Goal: Find specific page/section: Find specific page/section

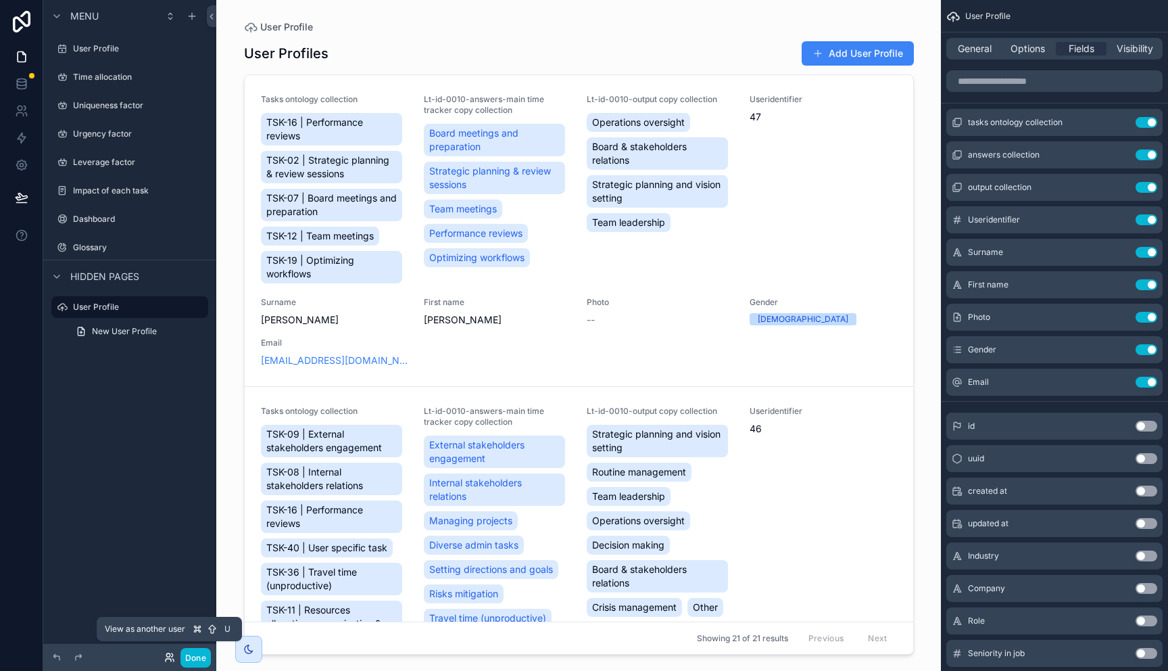
click at [170, 656] on icon at bounding box center [169, 657] width 11 height 11
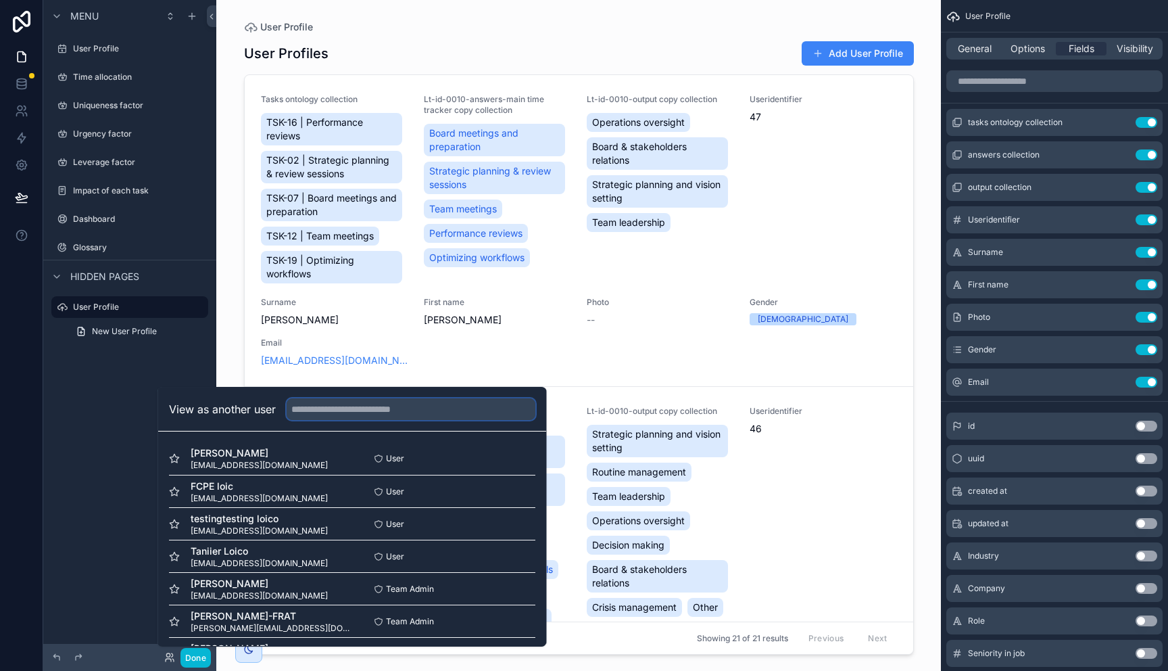
click at [390, 408] on input "text" at bounding box center [411, 409] width 249 height 22
paste input "**********"
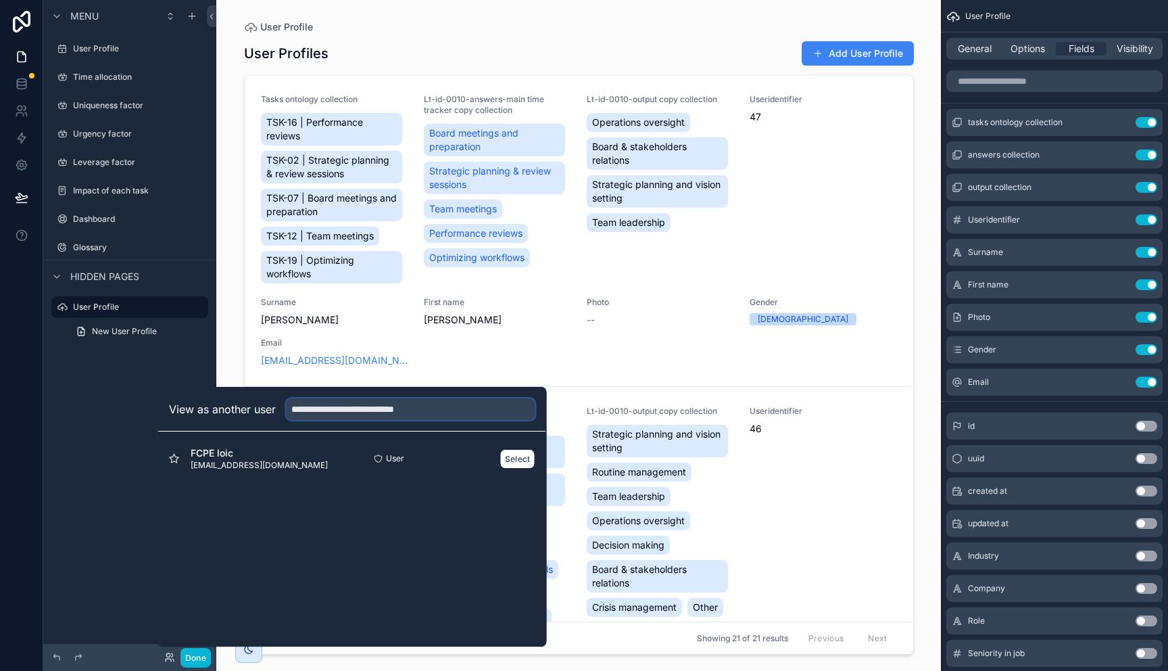
type input "**********"
click at [308, 460] on div "FCPE loic [EMAIL_ADDRESS][DOMAIN_NAME]" at bounding box center [260, 458] width 183 height 24
click at [512, 456] on button "Select" at bounding box center [517, 459] width 35 height 20
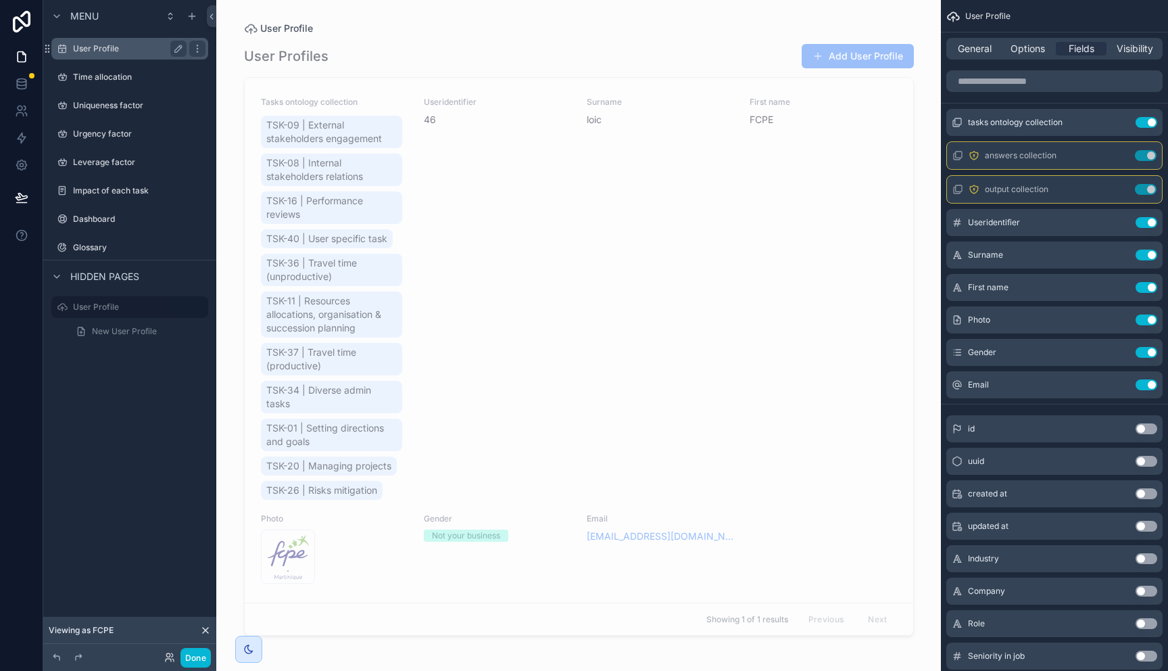
click at [118, 45] on label "User Profile" at bounding box center [127, 48] width 108 height 11
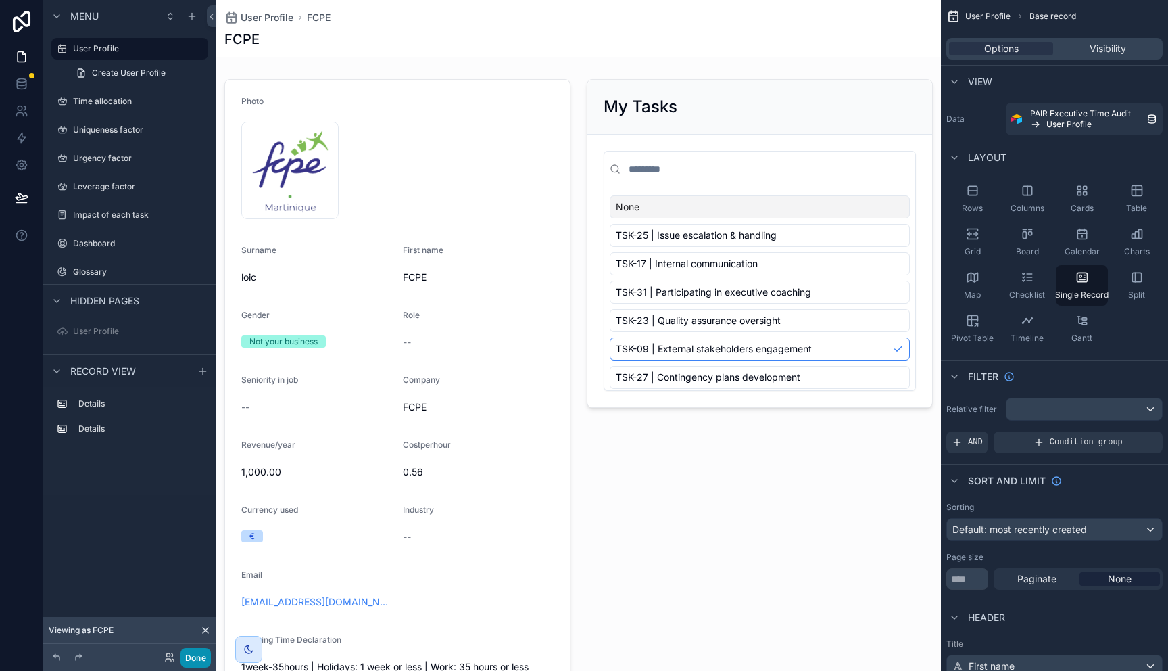
click at [195, 658] on button "Done" at bounding box center [195, 658] width 30 height 20
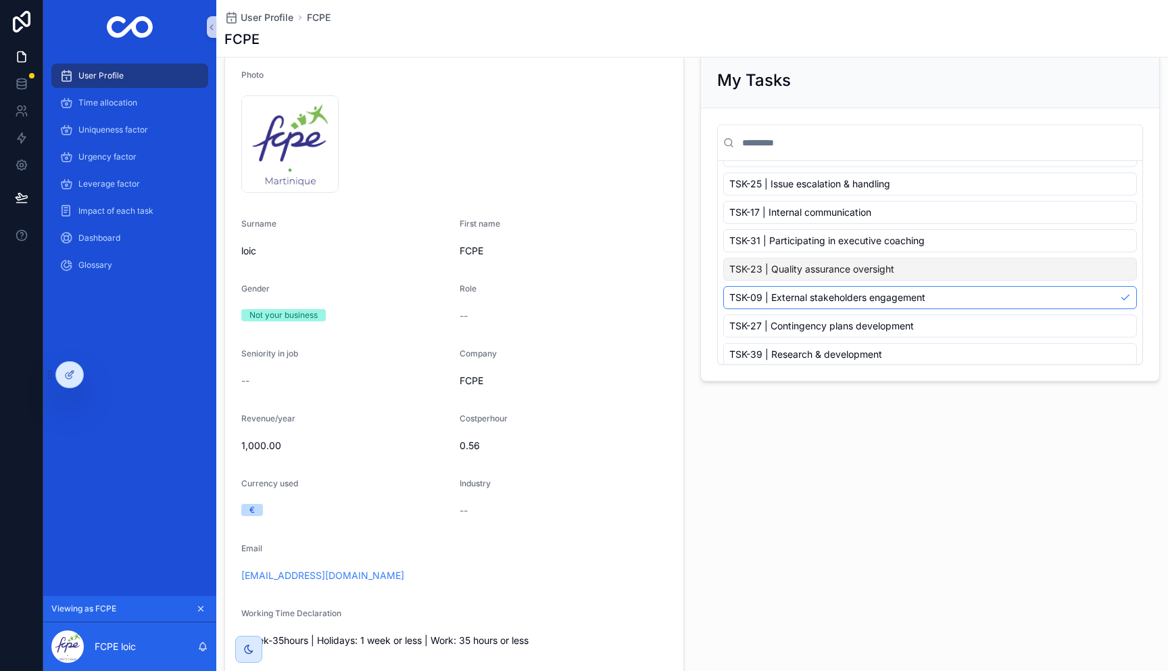
scroll to position [22, 0]
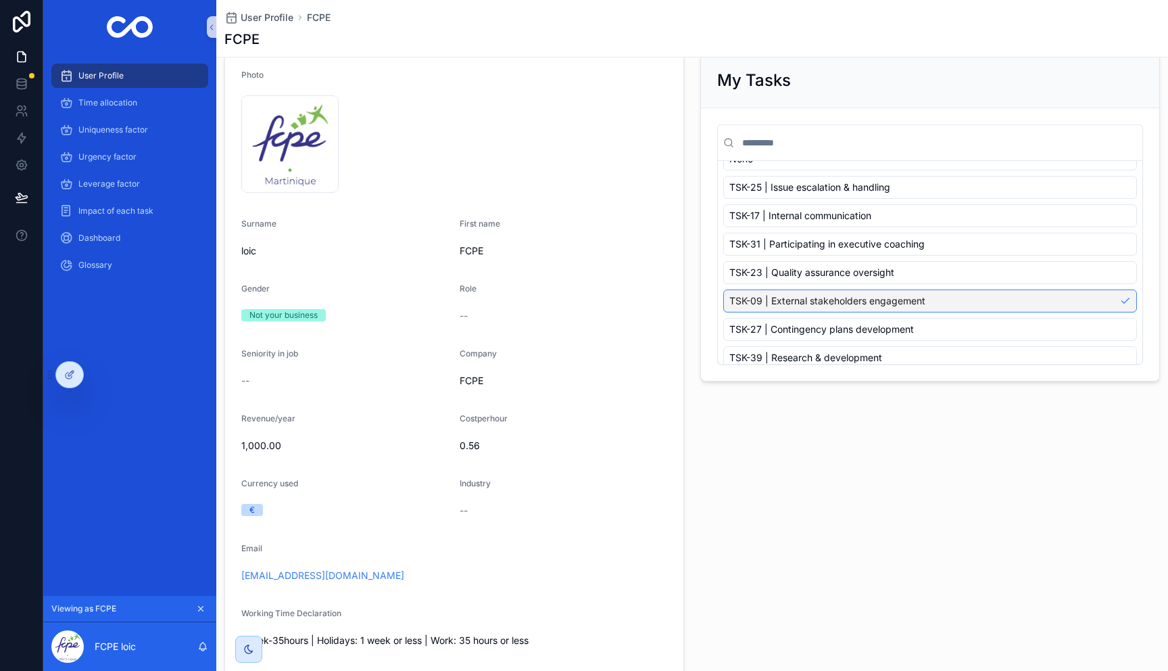
click at [1126, 299] on div "TSK-09 | External stakeholders engagement" at bounding box center [930, 300] width 414 height 23
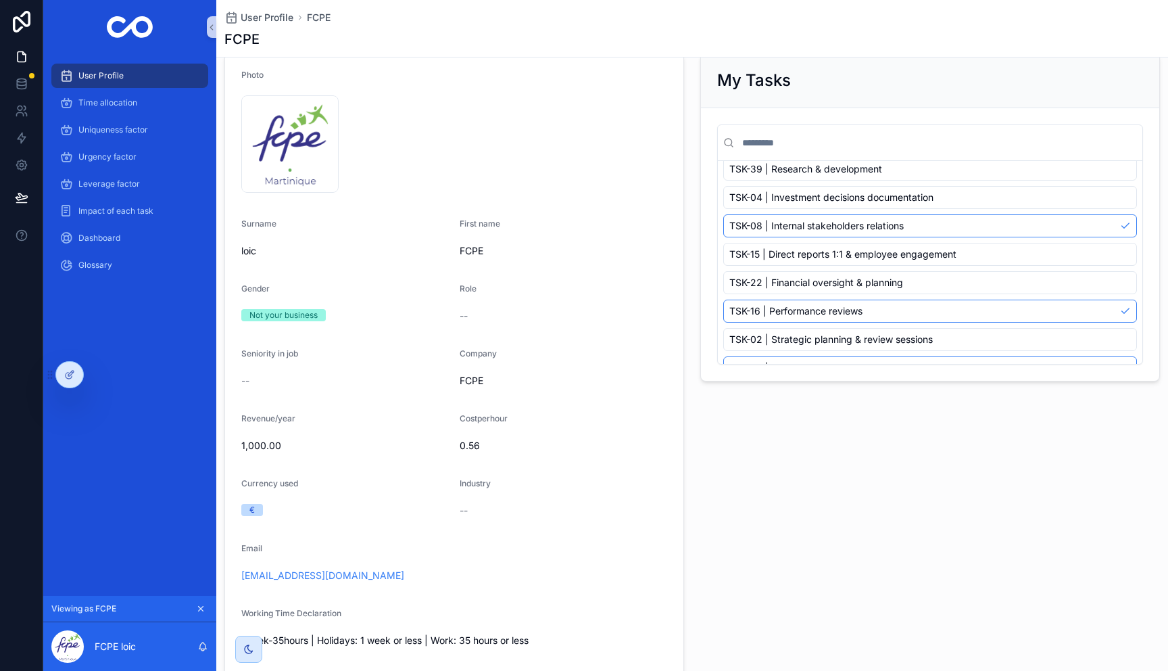
scroll to position [209, 0]
click at [1127, 228] on div "TSK-08 | Internal stakeholders relations" at bounding box center [930, 227] width 414 height 23
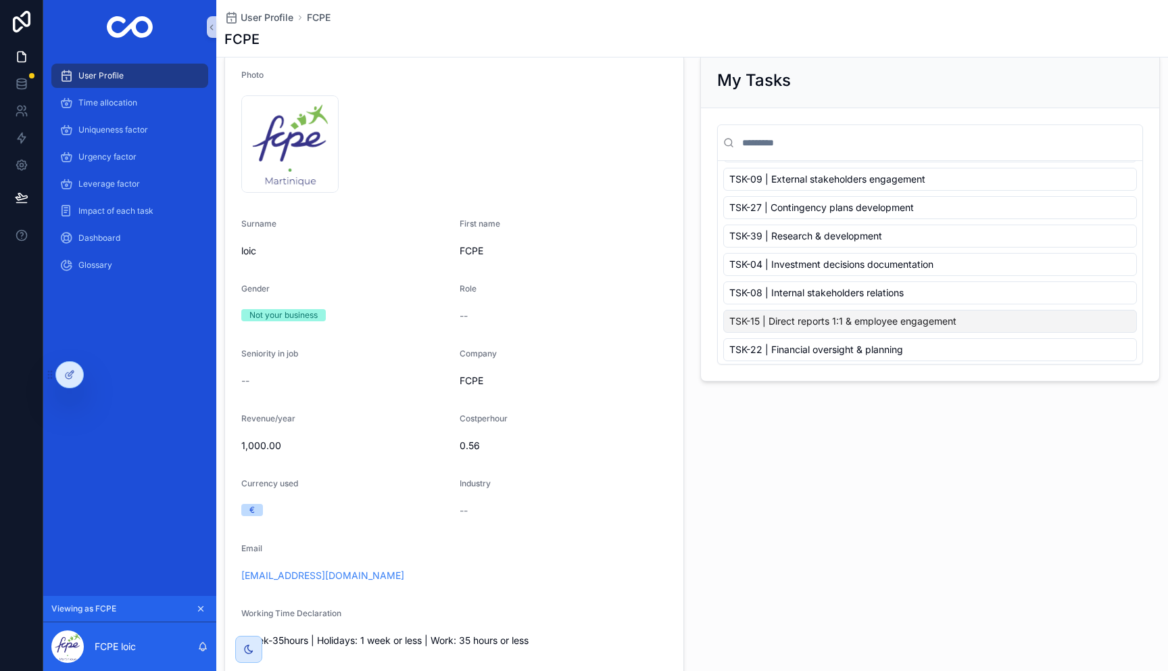
scroll to position [144, 0]
click at [1128, 291] on div "TSK-08 | Internal stakeholders relations" at bounding box center [930, 292] width 414 height 23
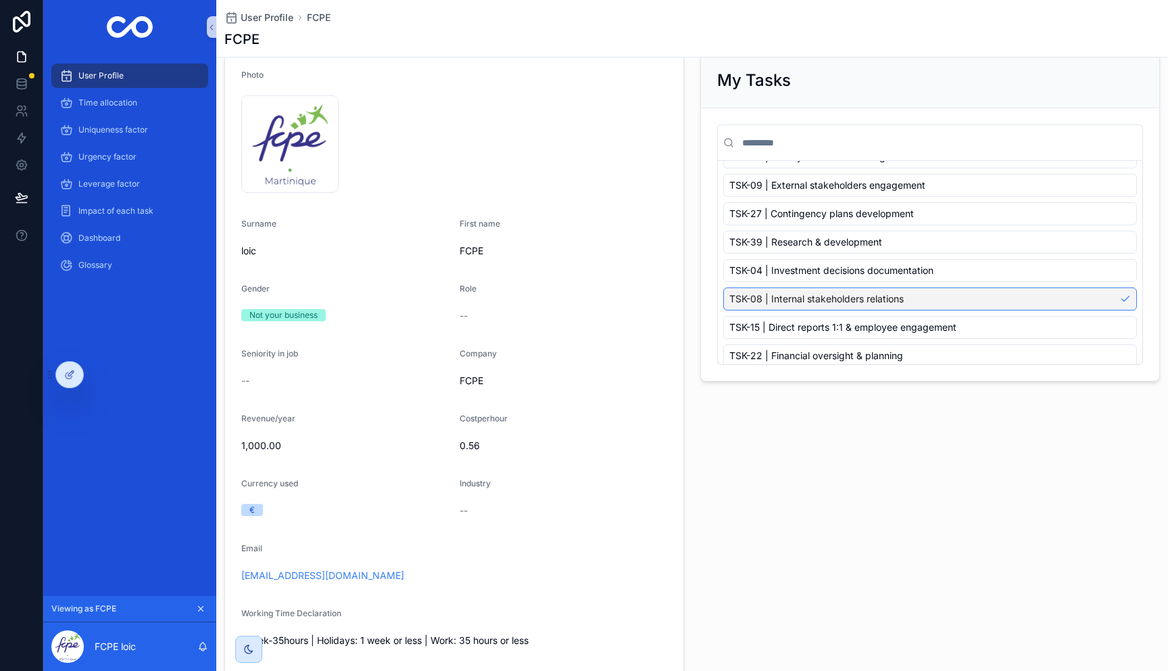
scroll to position [122, 0]
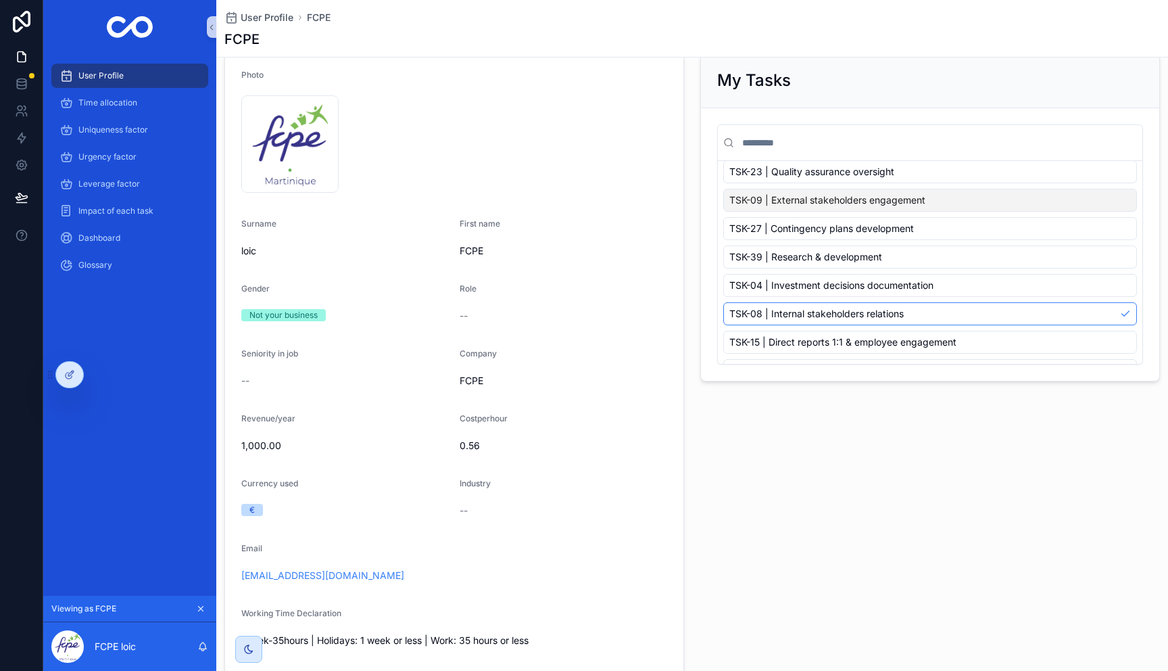
click at [1123, 205] on div "TSK-09 | External stakeholders engagement" at bounding box center [930, 200] width 414 height 23
click at [1130, 200] on div "TSK-09 | External stakeholders engagement" at bounding box center [930, 200] width 414 height 23
click at [1127, 318] on div "TSK-08 | Internal stakeholders relations" at bounding box center [930, 313] width 414 height 23
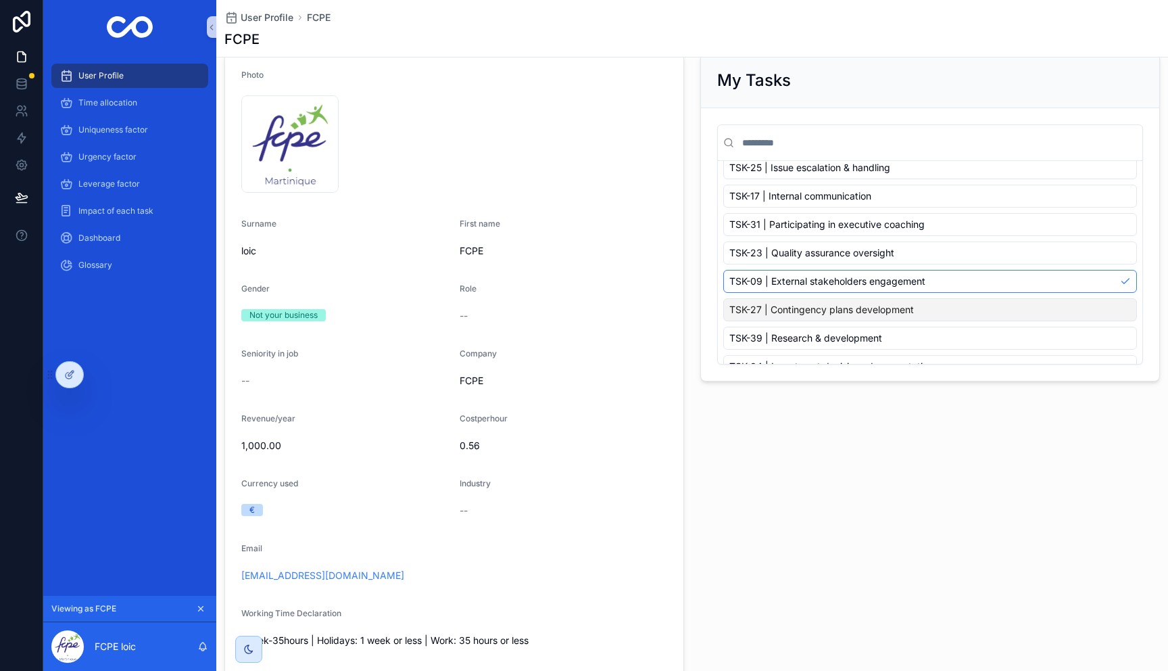
scroll to position [51, 0]
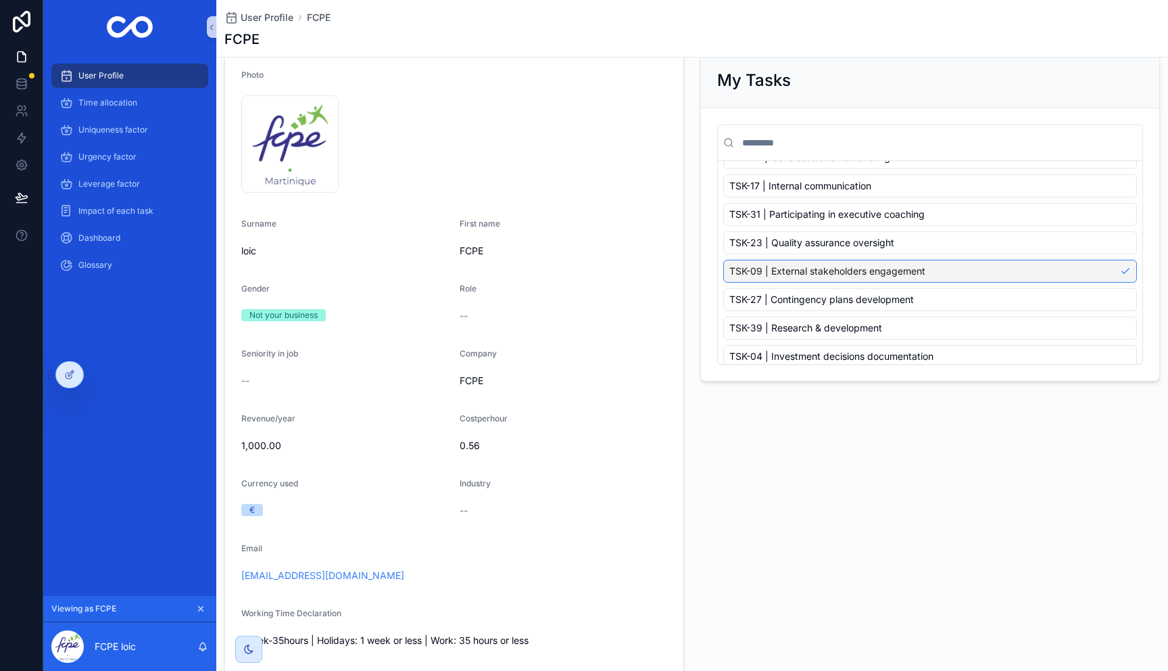
click at [1125, 271] on div "TSK-09 | External stakeholders engagement" at bounding box center [930, 271] width 414 height 23
click at [1106, 267] on div "TSK-09 | External stakeholders engagement" at bounding box center [930, 271] width 414 height 23
click at [1087, 179] on div "TSK-17 | Internal communication" at bounding box center [930, 185] width 414 height 23
click at [891, 614] on div "My Tasks None TSK-25 | Issue escalation & handling TSK-17 | Internal communicat…" at bounding box center [930, 392] width 476 height 691
click at [1127, 274] on div "TSK-09 | External stakeholders engagement" at bounding box center [930, 271] width 414 height 23
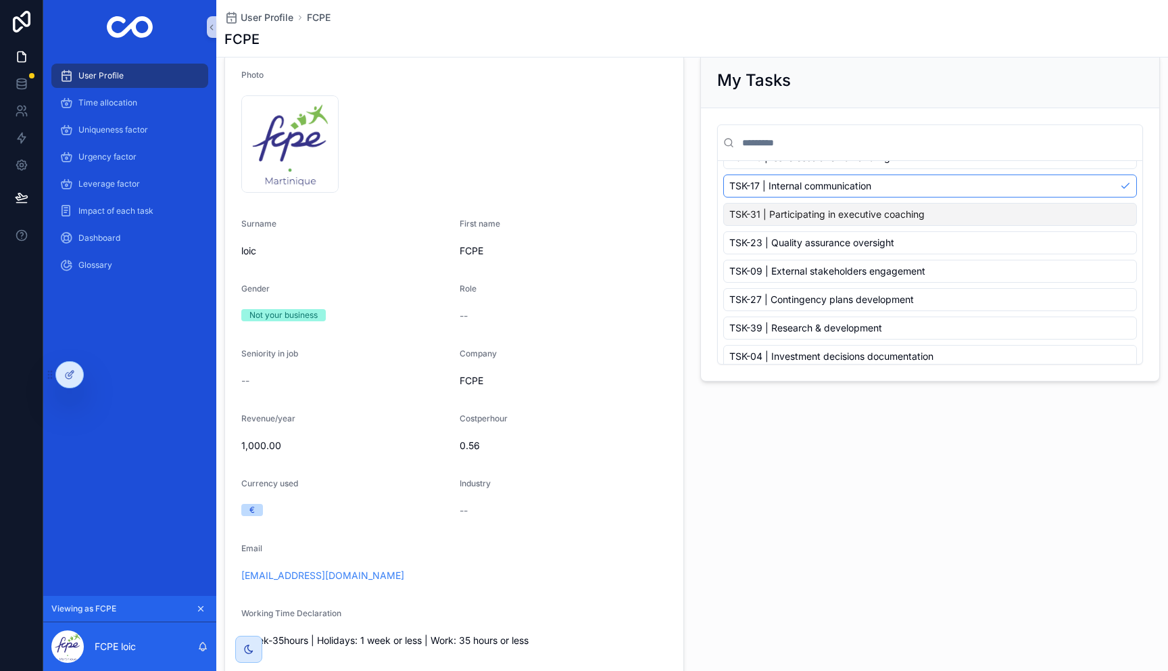
scroll to position [35, 0]
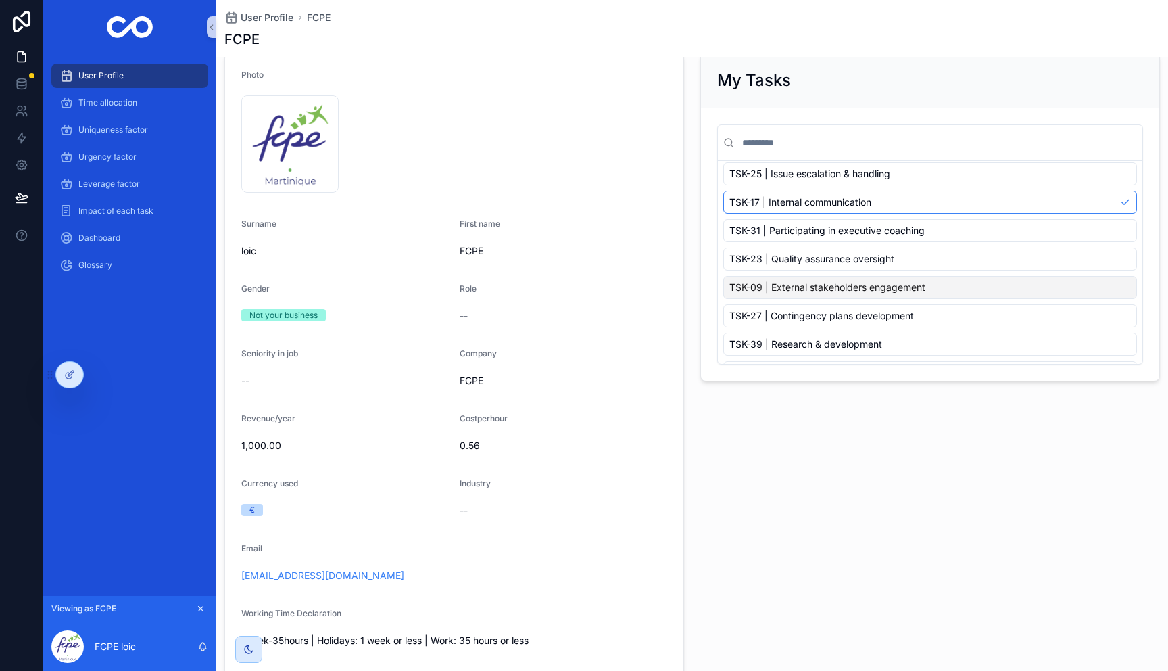
click at [1117, 285] on div "TSK-09 | External stakeholders engagement" at bounding box center [930, 287] width 414 height 23
click at [1126, 285] on div "TSK-09 | External stakeholders engagement" at bounding box center [930, 287] width 414 height 23
click at [1121, 287] on div "TSK-09 | External stakeholders engagement" at bounding box center [930, 287] width 414 height 23
click at [1121, 285] on div "TSK-09 | External stakeholders engagement" at bounding box center [930, 287] width 414 height 23
click at [1123, 287] on div "TSK-09 | External stakeholders engagement" at bounding box center [930, 287] width 414 height 23
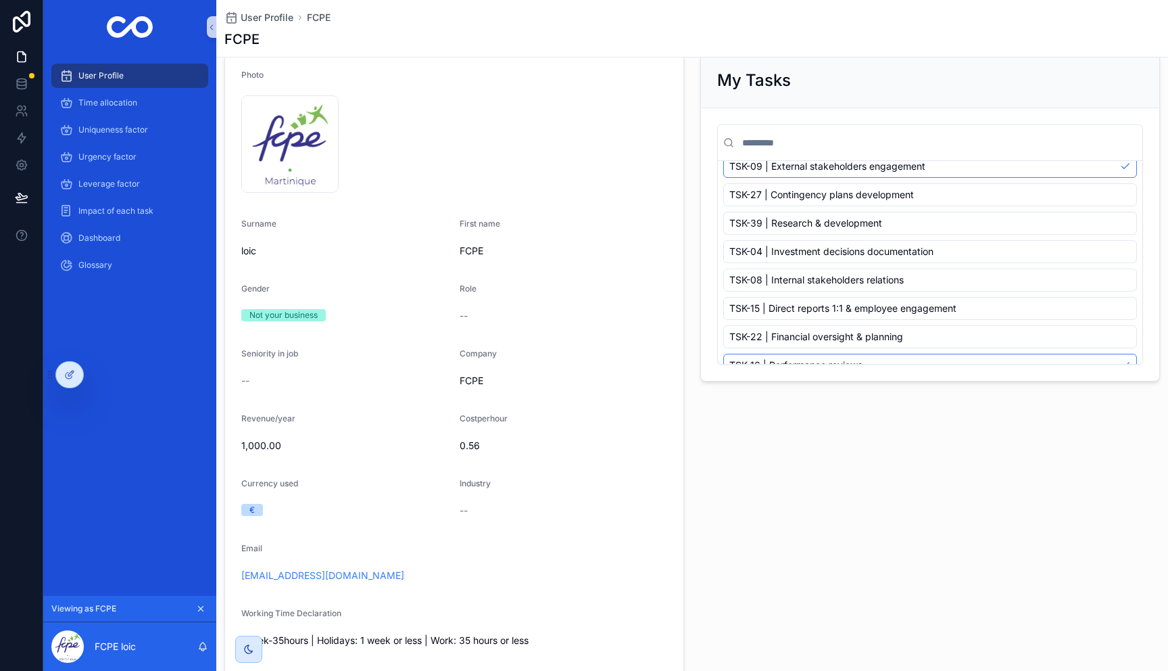
scroll to position [185, 0]
click at [1089, 258] on div "TSK-08 | Internal stakeholders relations" at bounding box center [930, 251] width 414 height 23
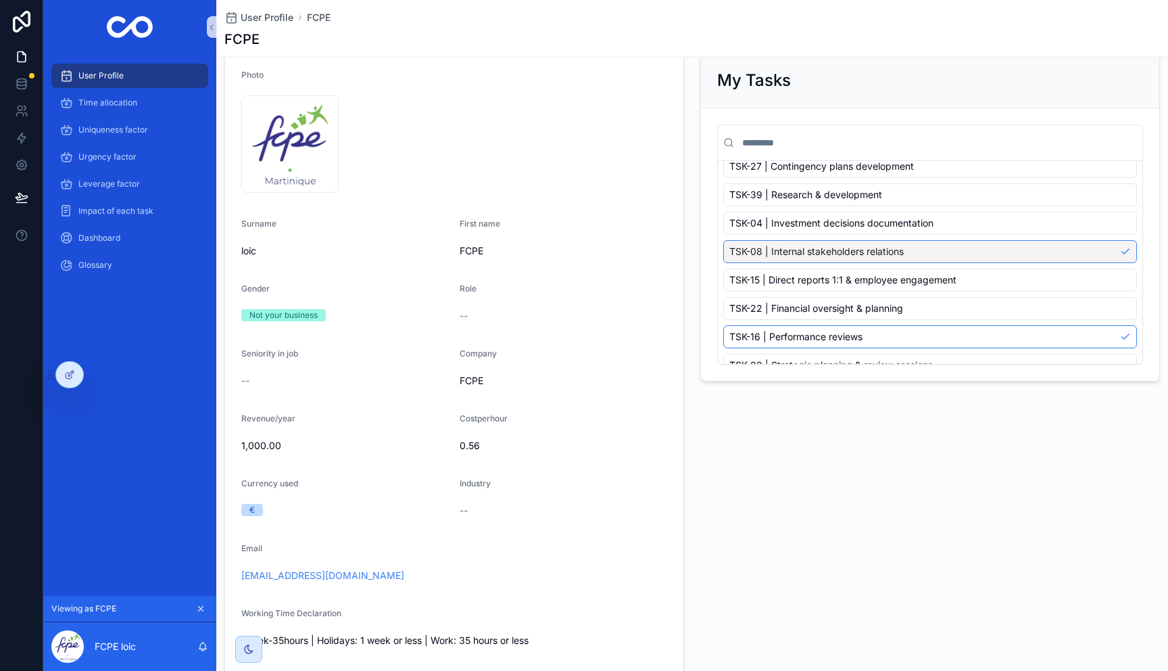
click at [1119, 253] on div "TSK-08 | Internal stakeholders relations" at bounding box center [930, 251] width 414 height 23
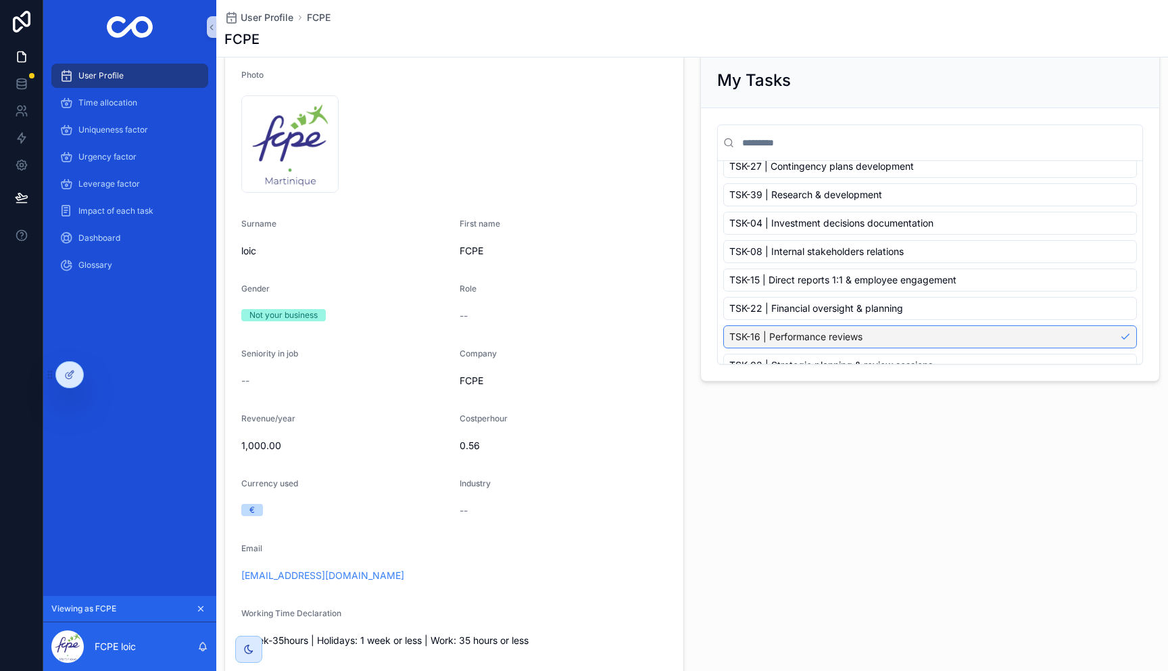
click at [1126, 335] on div "TSK-16 | Performance reviews" at bounding box center [930, 336] width 414 height 23
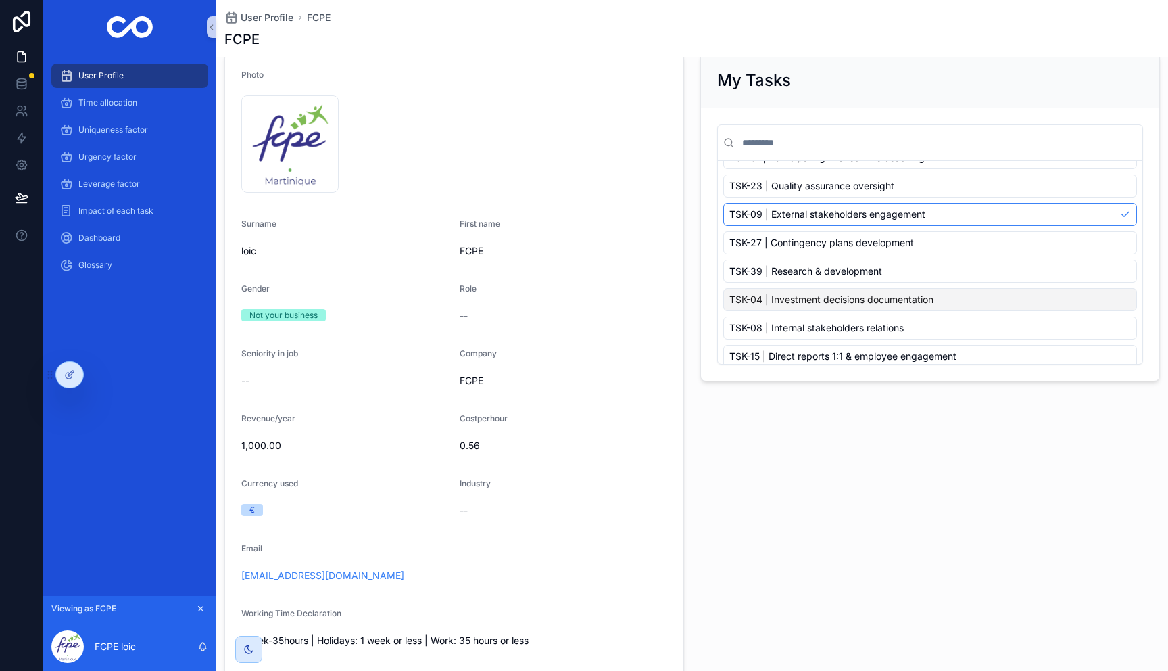
scroll to position [91, 0]
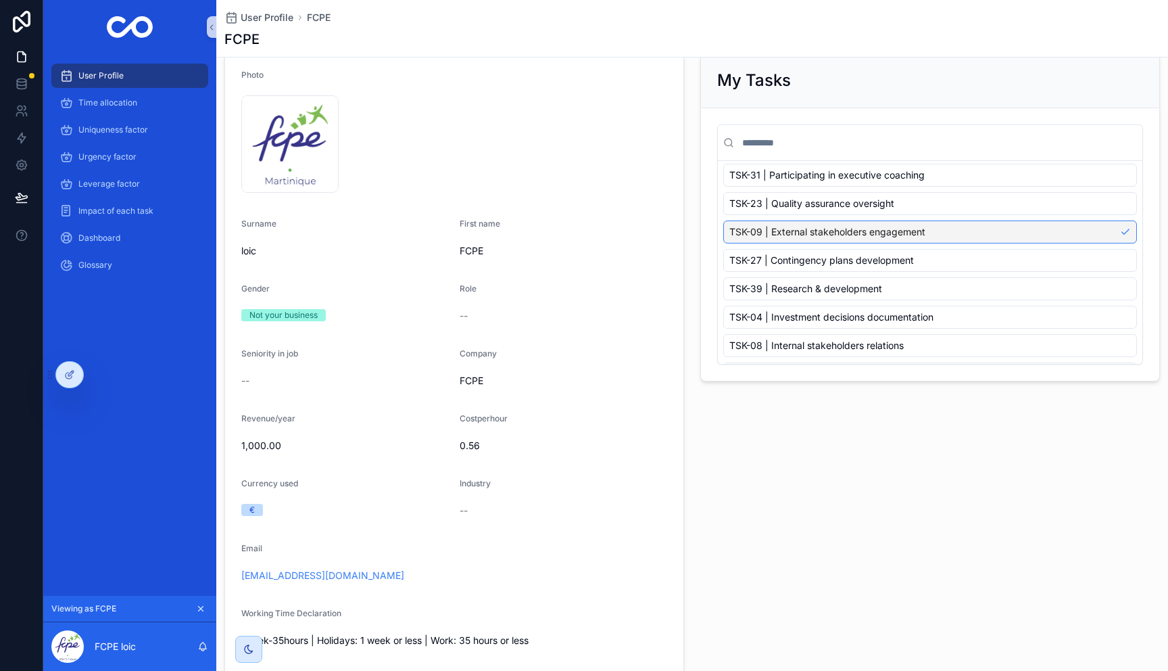
click at [1124, 233] on div "TSK-09 | External stakeholders engagement" at bounding box center [930, 231] width 414 height 23
click at [1113, 234] on div "TSK-09 | External stakeholders engagement" at bounding box center [930, 231] width 414 height 23
click at [1126, 231] on div "TSK-09 | External stakeholders engagement" at bounding box center [930, 231] width 414 height 23
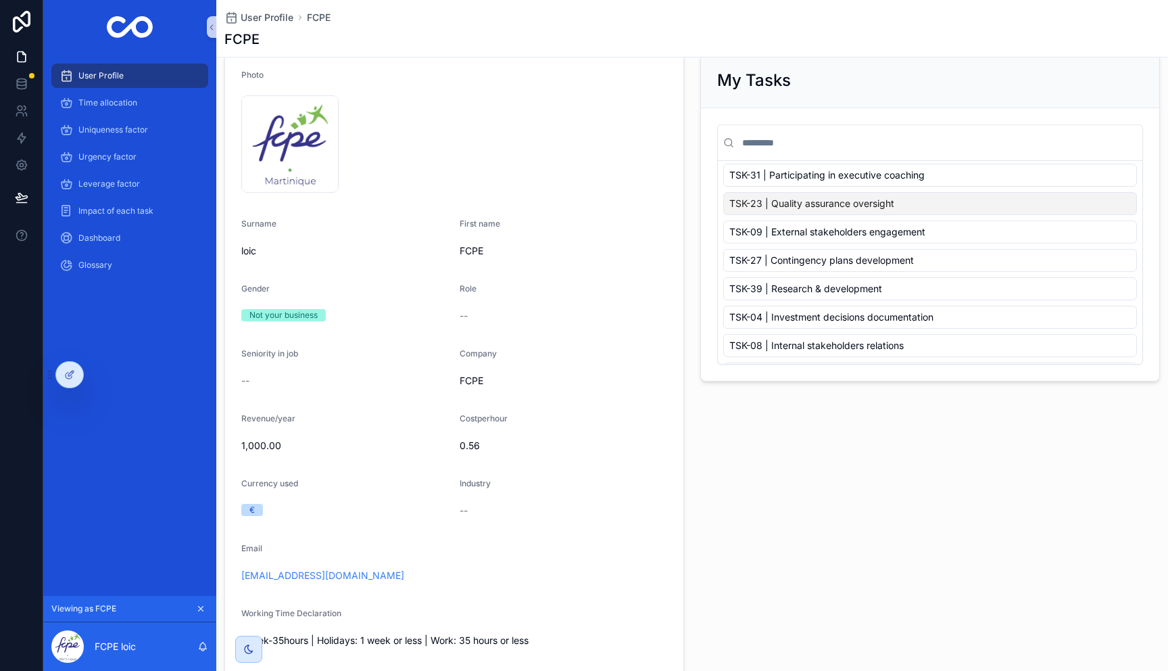
click at [687, 53] on div "User Profile FCPE FCPE" at bounding box center [692, 28] width 936 height 57
click at [1113, 233] on div "TSK-09 | External stakeholders engagement" at bounding box center [930, 231] width 414 height 23
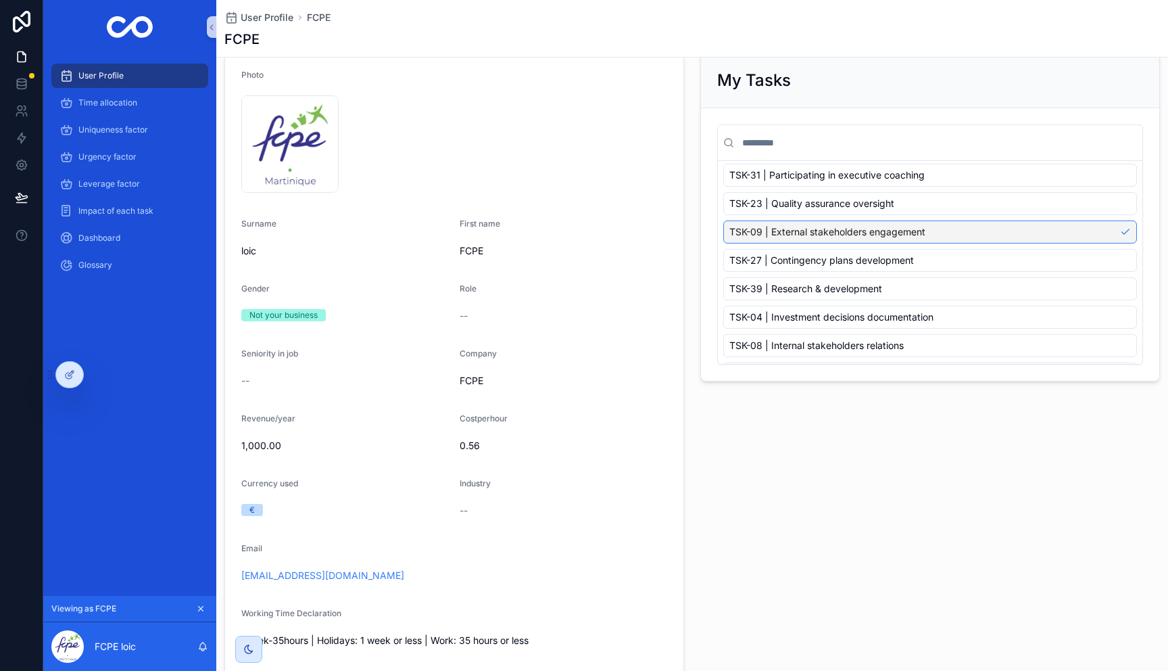
click at [1128, 238] on div "TSK-09 | External stakeholders engagement" at bounding box center [930, 231] width 414 height 23
click at [1096, 240] on div "TSK-09 | External stakeholders engagement" at bounding box center [930, 231] width 414 height 23
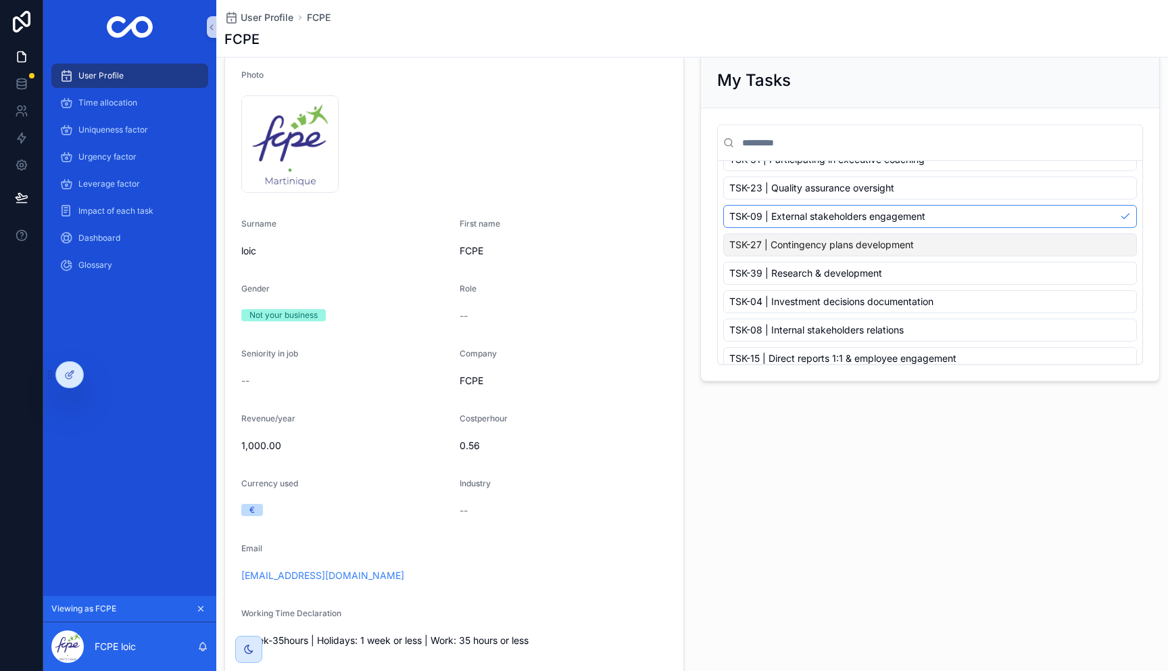
scroll to position [107, 0]
click at [1122, 333] on div "TSK-08 | Internal stakeholders relations" at bounding box center [930, 329] width 414 height 23
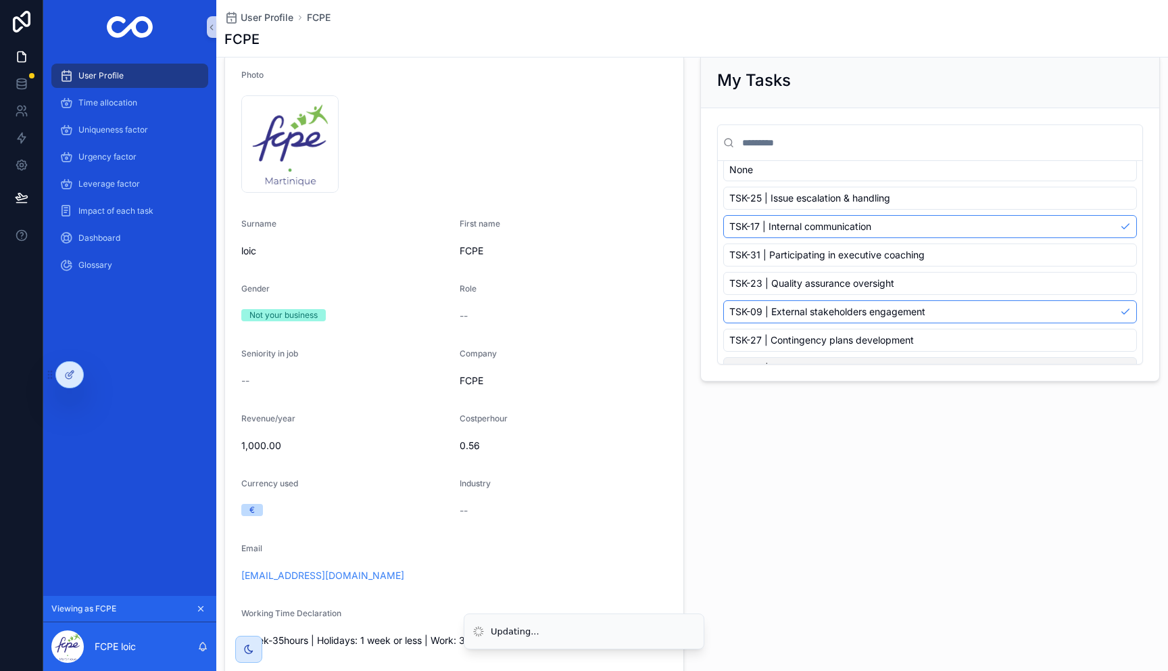
scroll to position [7, 0]
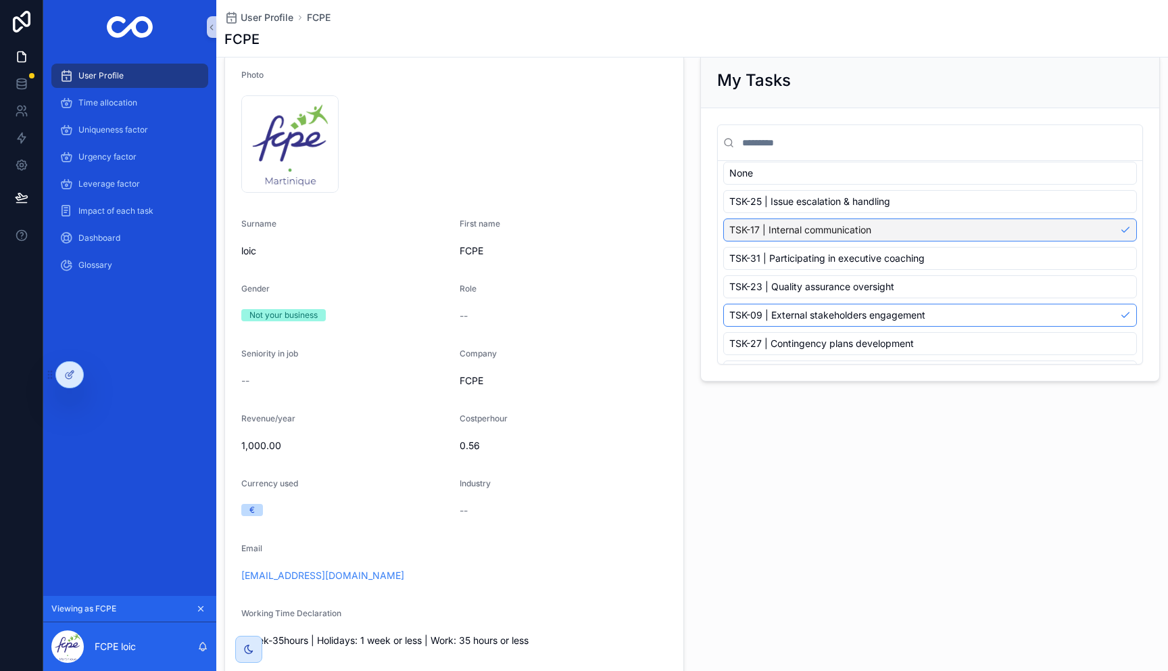
click at [1124, 227] on div "TSK-17 | Internal communication" at bounding box center [930, 229] width 414 height 23
click at [1121, 230] on div "TSK-17 | Internal communication" at bounding box center [930, 229] width 414 height 23
click at [111, 102] on span "Time allocation" at bounding box center [107, 102] width 59 height 11
